Goal: Transaction & Acquisition: Purchase product/service

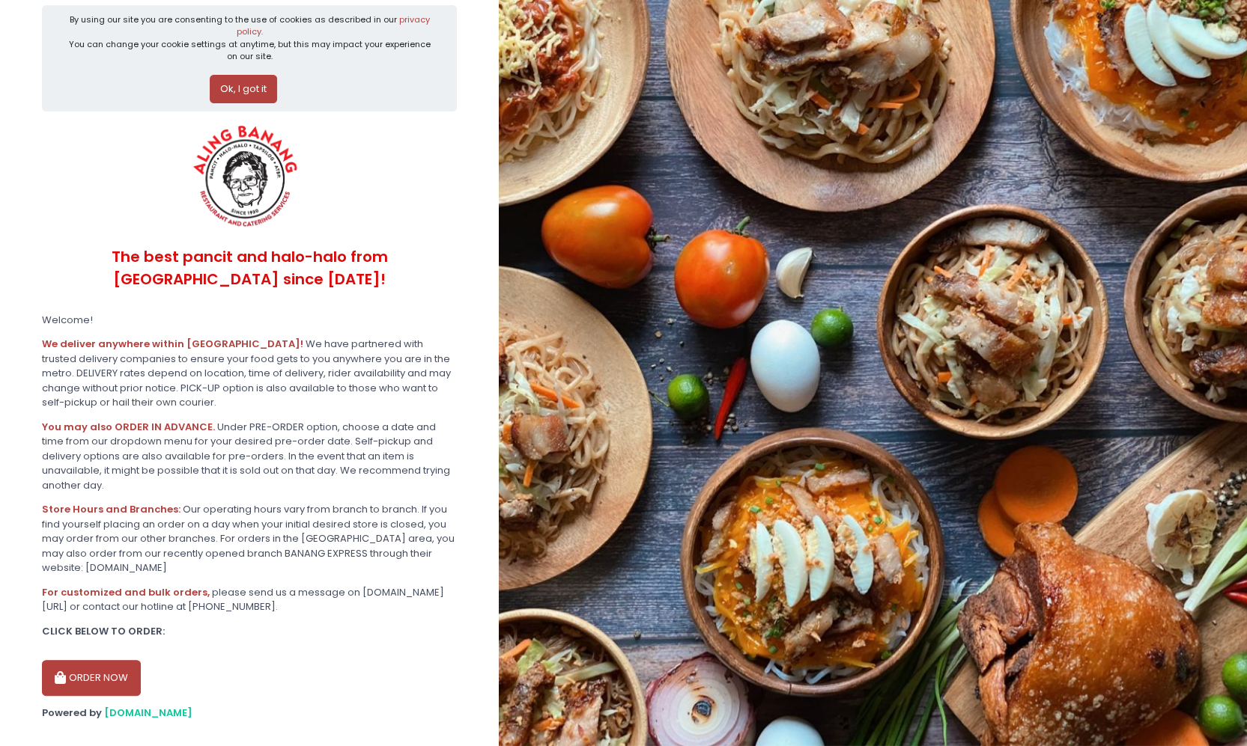
scroll to position [26, 0]
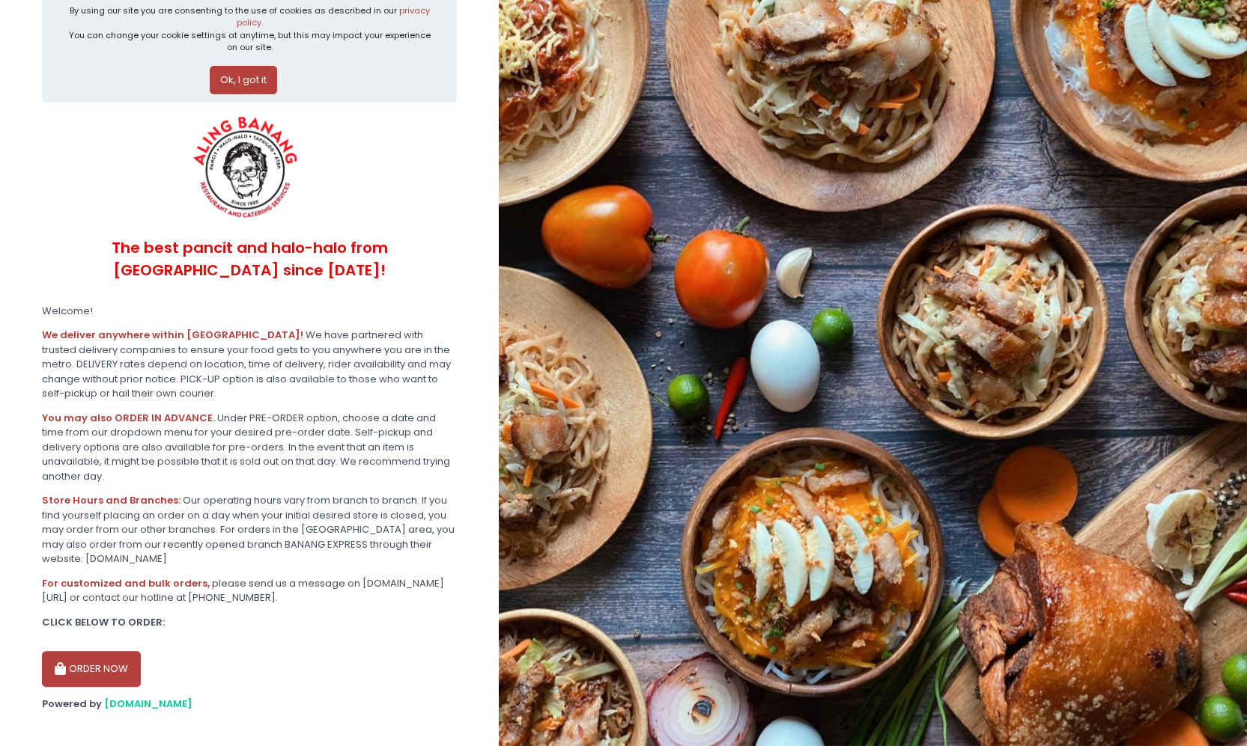
click at [124, 651] on button "ORDER NOW" at bounding box center [91, 669] width 99 height 36
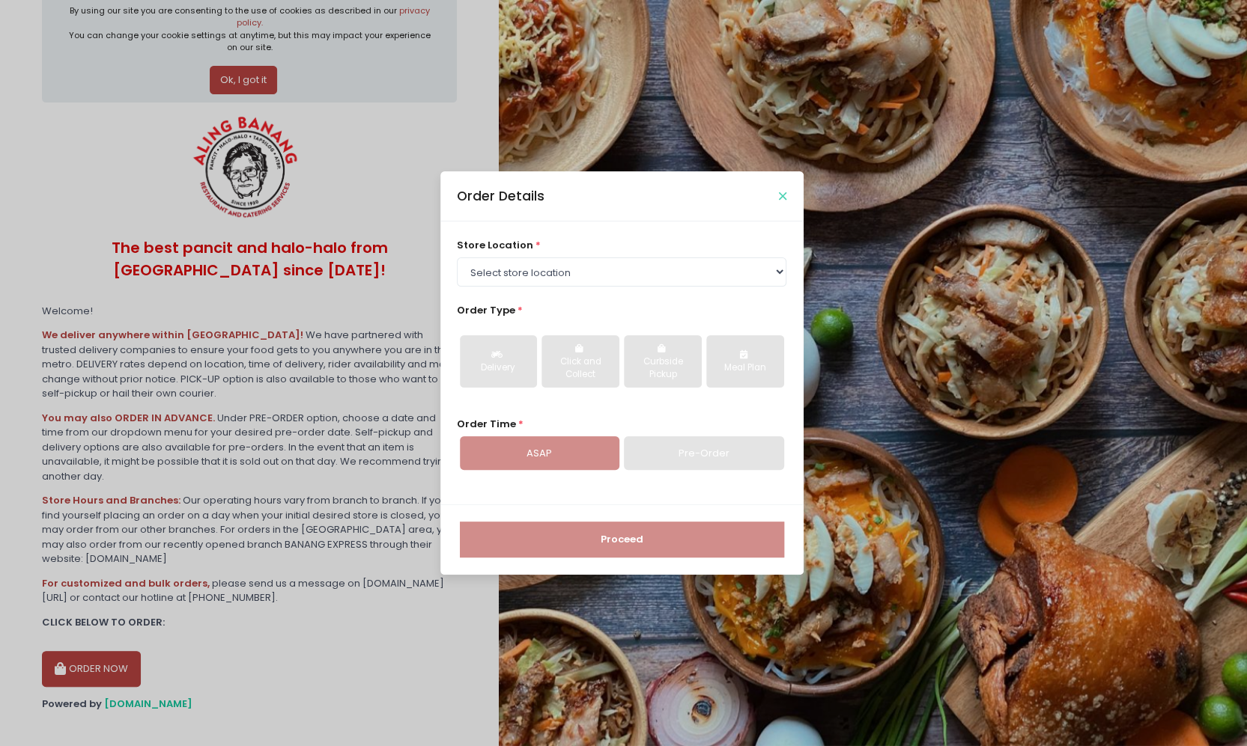
click at [785, 198] on button "Close" at bounding box center [782, 195] width 7 height 7
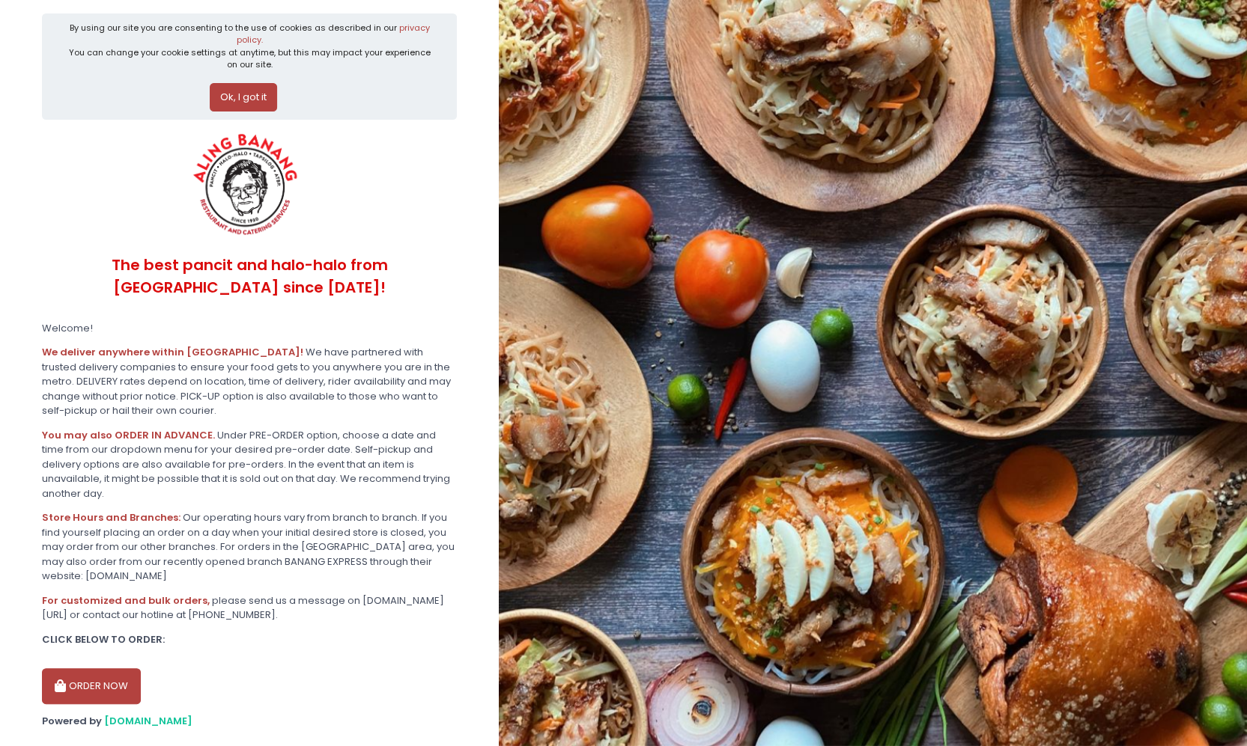
scroll to position [0, 0]
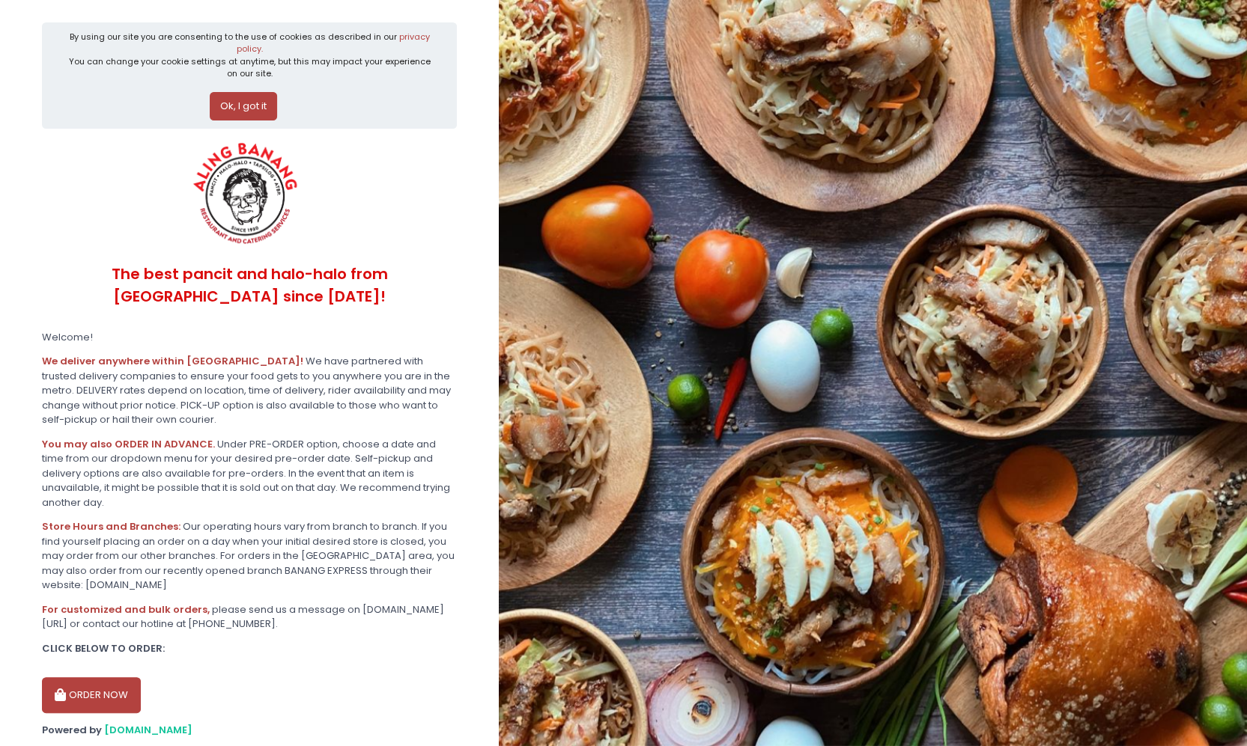
click at [792, 370] on img at bounding box center [873, 373] width 748 height 746
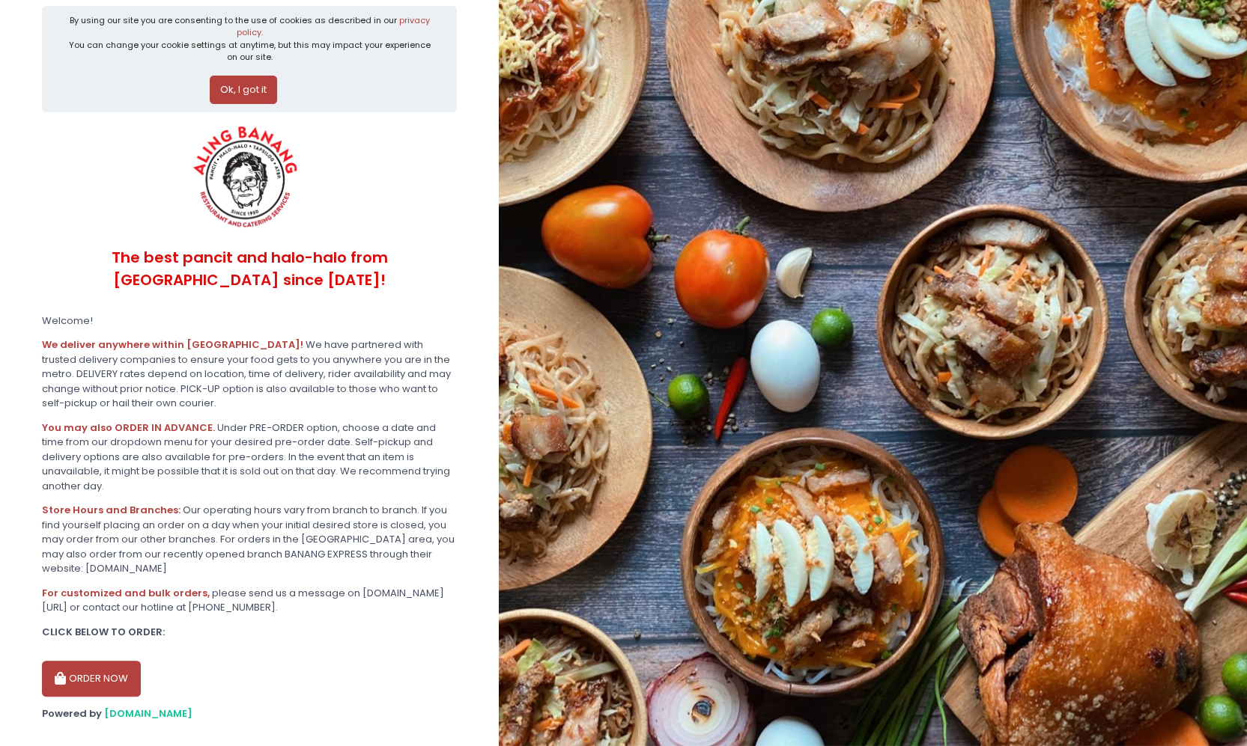
scroll to position [26, 0]
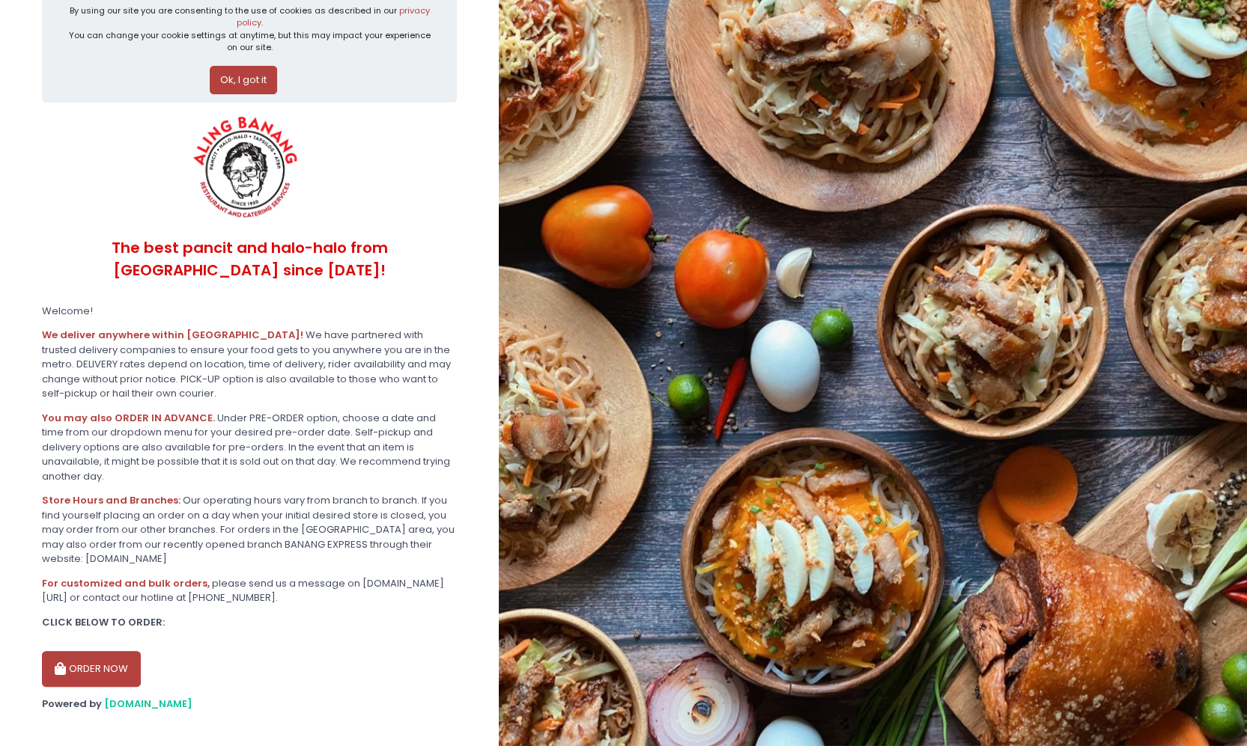
click at [112, 651] on button "ORDER NOW" at bounding box center [91, 669] width 99 height 36
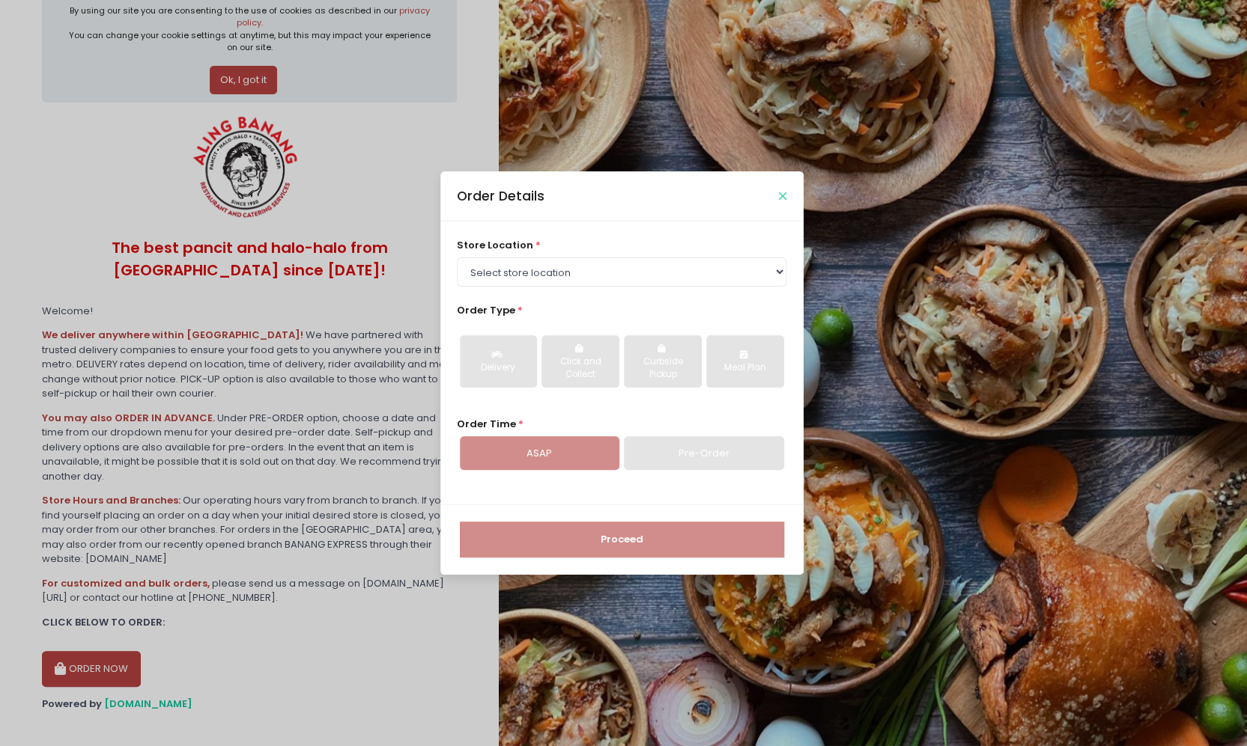
click at [781, 192] on icon "Close" at bounding box center [782, 196] width 7 height 11
